Goal: Check status: Check status

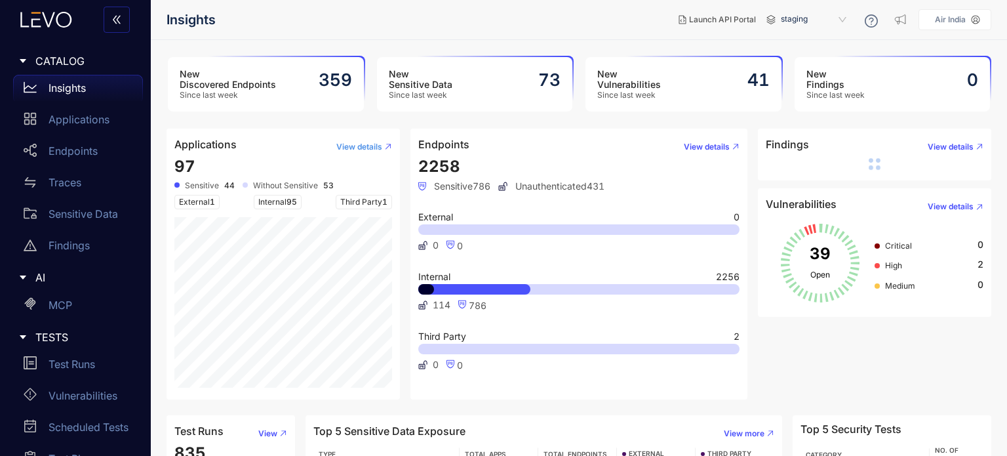
click at [351, 147] on span "View details" at bounding box center [359, 146] width 46 height 9
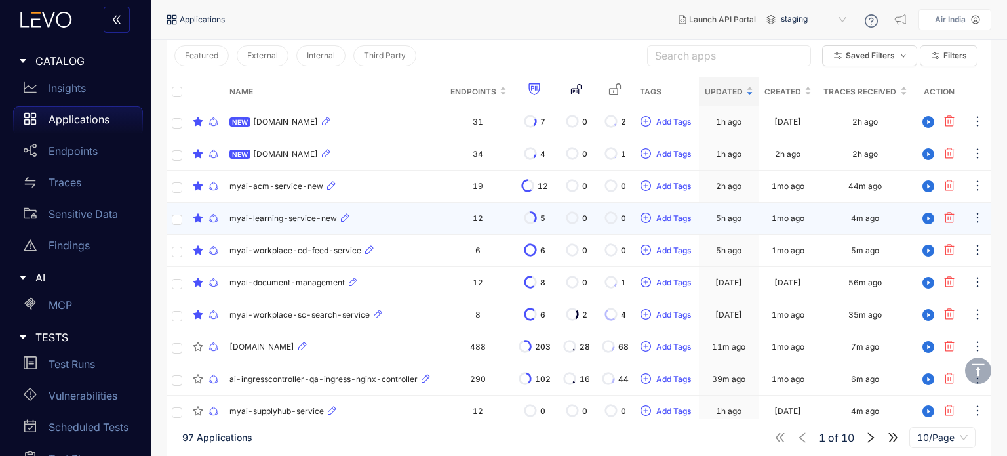
scroll to position [159, 0]
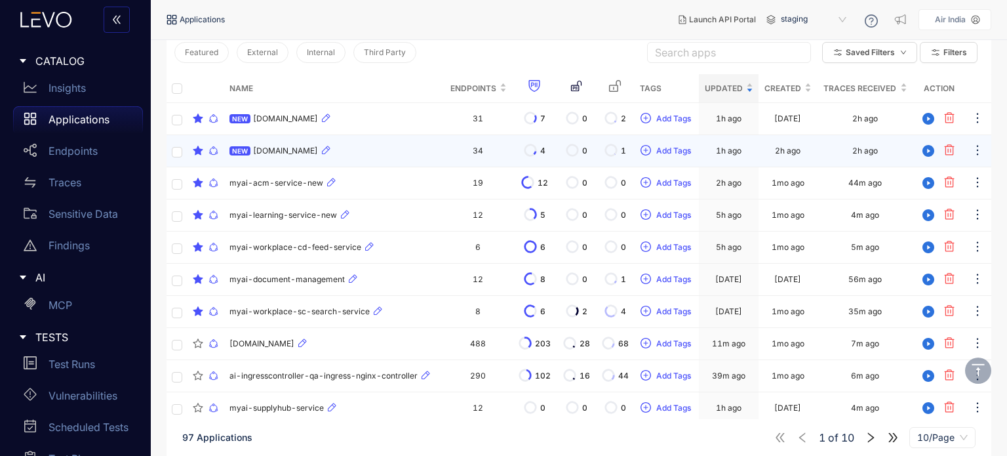
click at [340, 155] on div "NEW api-loyalty-staging.airindia.com" at bounding box center [334, 151] width 210 height 16
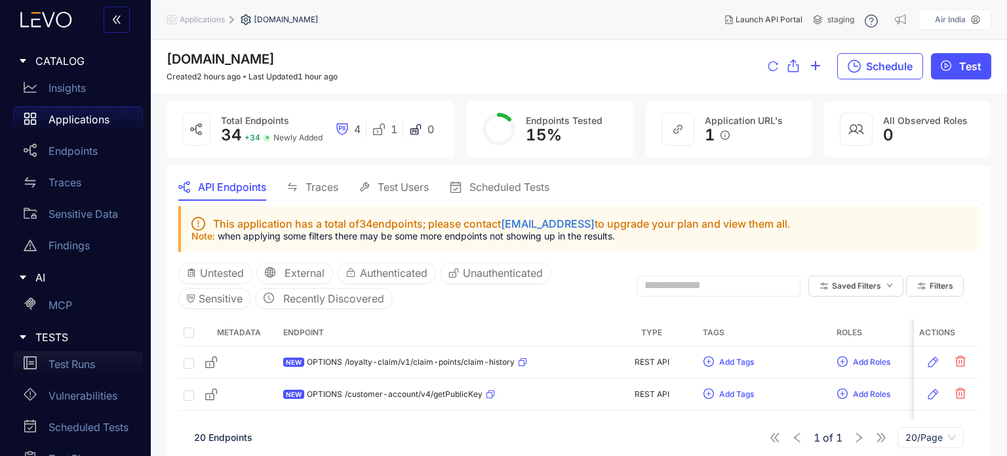
click at [85, 359] on p "Test Runs" at bounding box center [72, 364] width 47 height 12
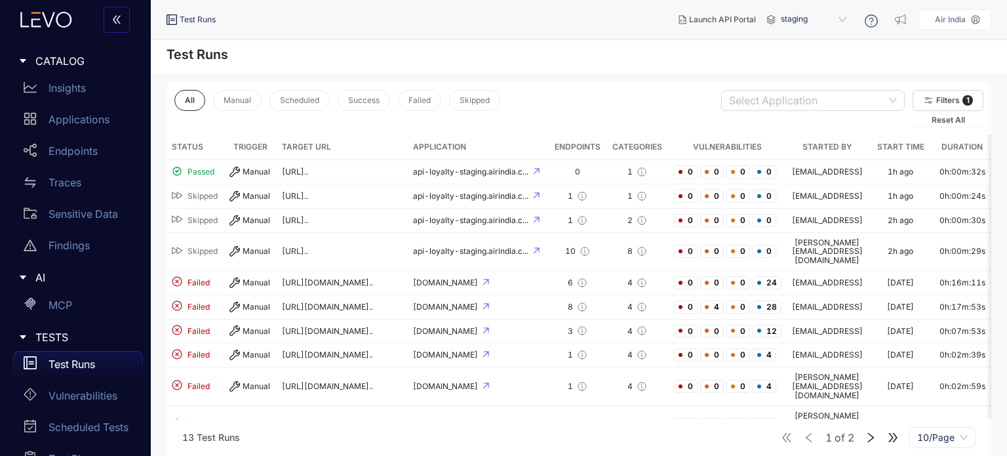
drag, startPoint x: 543, startPoint y: 399, endPoint x: 653, endPoint y: 398, distance: 110.8
click at [653, 398] on div "Status Trigger Target URL Application Endpoints Categories Vulnerabilities Star…" at bounding box center [578, 288] width 825 height 309
drag, startPoint x: 669, startPoint y: 396, endPoint x: 776, endPoint y: 395, distance: 106.8
click at [776, 406] on tr "Failed Manual https://myai-stage.airindia.co... myai-stage.airindia.com 1 3 0 0…" at bounding box center [578, 425] width 825 height 38
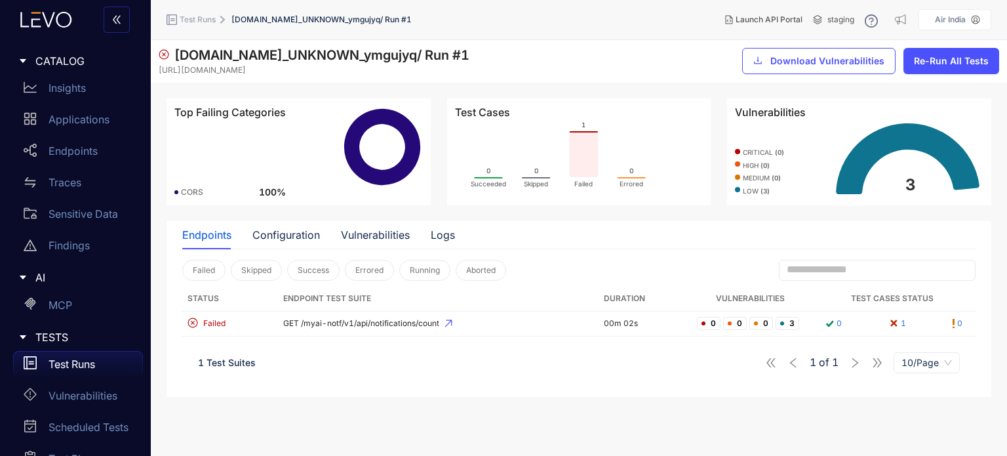
click at [75, 358] on p "Test Runs" at bounding box center [72, 364] width 47 height 12
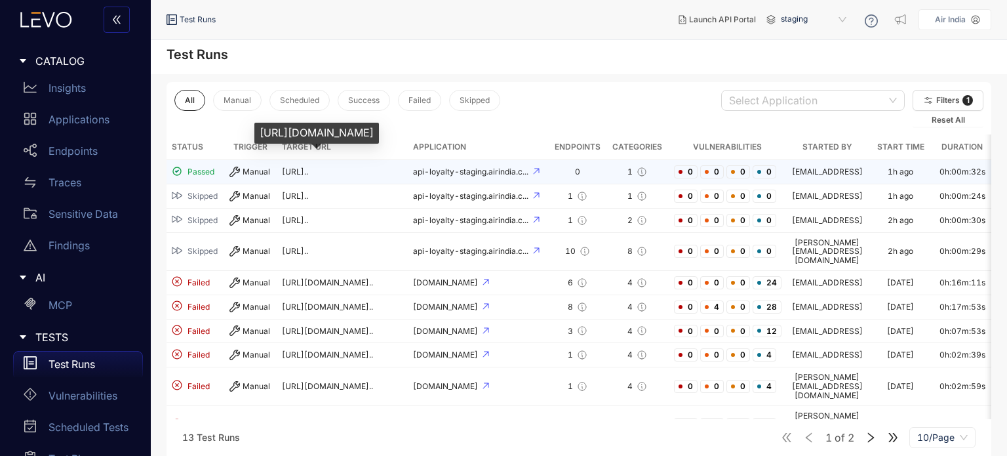
click at [308, 174] on span "https://api-loyalty-staging.ai..." at bounding box center [295, 171] width 26 height 10
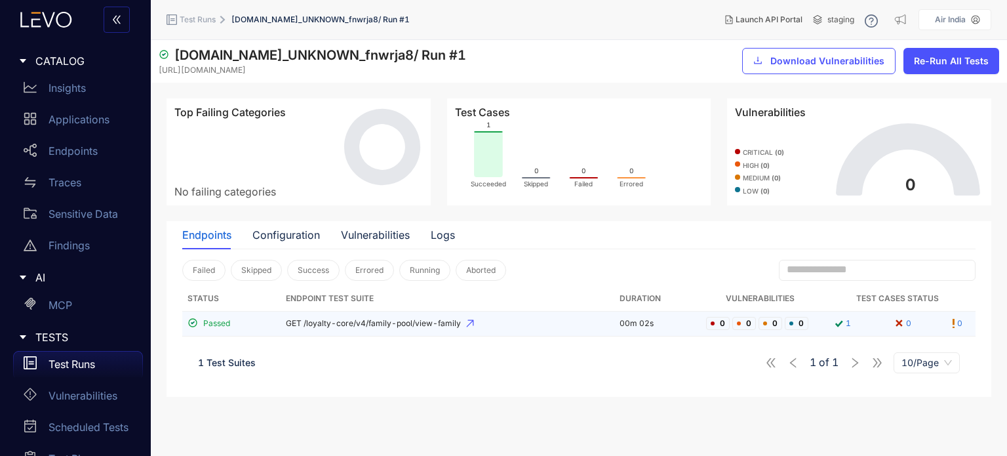
click at [422, 324] on span "GET /loyalty-core/v4/family-pool/view-family" at bounding box center [447, 323] width 323 height 9
